Goal: Complete application form: Complete application form

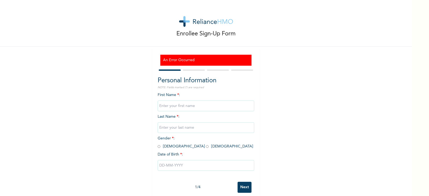
click at [185, 104] on input "text" at bounding box center [206, 106] width 97 height 11
type input "Innocent"
type input "Nwagboa"
click at [158, 146] on input "radio" at bounding box center [159, 146] width 3 height 5
radio input "true"
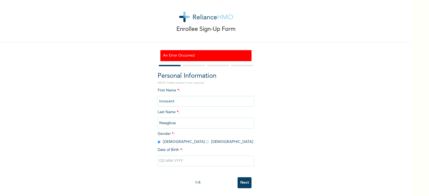
scroll to position [9, 0]
click at [159, 157] on input "text" at bounding box center [206, 160] width 97 height 11
select select "7"
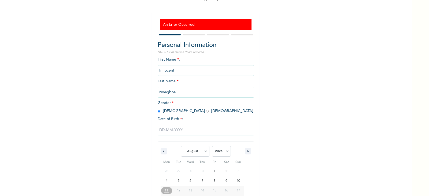
scroll to position [64, 0]
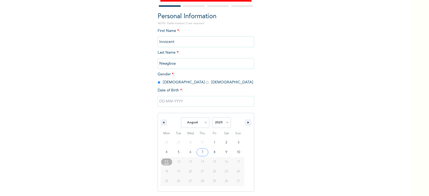
type input "[DATE]"
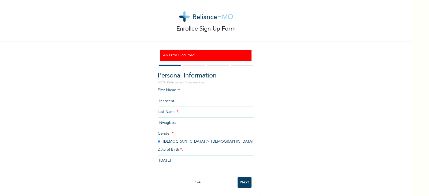
scroll to position [9, 0]
click at [175, 157] on input "[DATE]" at bounding box center [206, 160] width 97 height 11
select select "7"
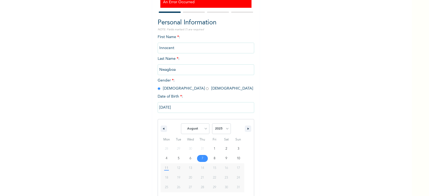
scroll to position [64, 0]
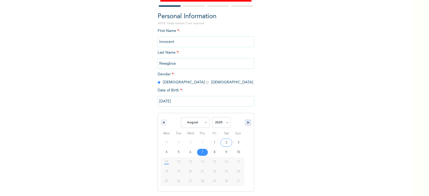
click at [248, 122] on icon "button" at bounding box center [249, 123] width 3 height 2
click at [226, 123] on select "2025 2024 2023 2022 2021 2020 2019 2018 2017 2016 2015 2014 2013 2012 2011 2010…" at bounding box center [221, 122] width 19 height 11
select select "1966"
click at [212, 118] on select "2025 2024 2023 2022 2021 2020 2019 2018 2017 2016 2015 2014 2013 2012 2011 2010…" at bounding box center [221, 122] width 19 height 11
type input "[DATE]"
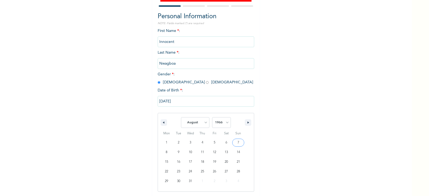
scroll to position [9, 0]
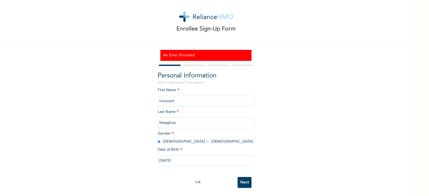
click at [244, 180] on input "Next" at bounding box center [245, 182] width 14 height 11
